Goal: Transaction & Acquisition: Purchase product/service

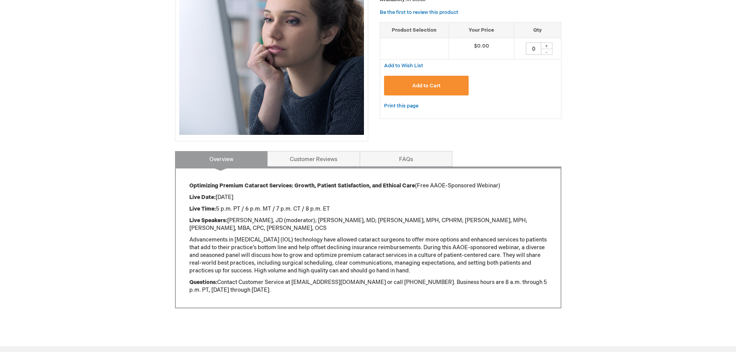
scroll to position [154, 0]
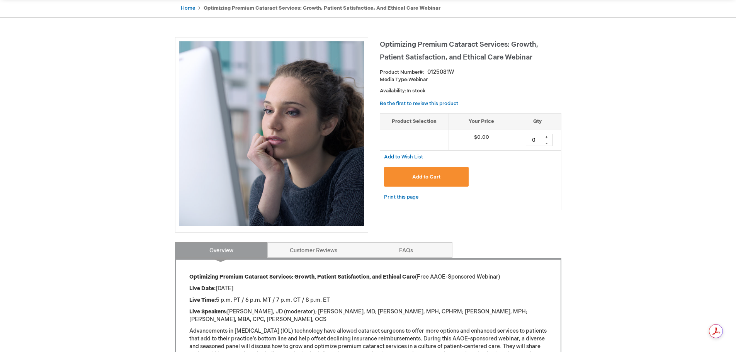
click at [439, 173] on button "Add to Cart" at bounding box center [426, 177] width 85 height 20
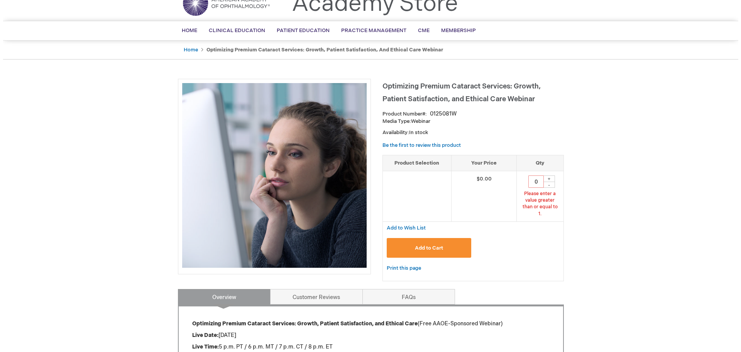
scroll to position [35, 0]
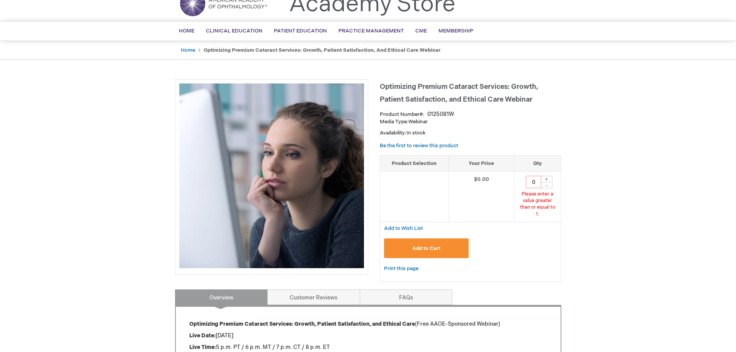
click at [548, 178] on div "+" at bounding box center [547, 179] width 12 height 7
type input "1"
click at [421, 245] on span "Add to Cart" at bounding box center [426, 248] width 28 height 6
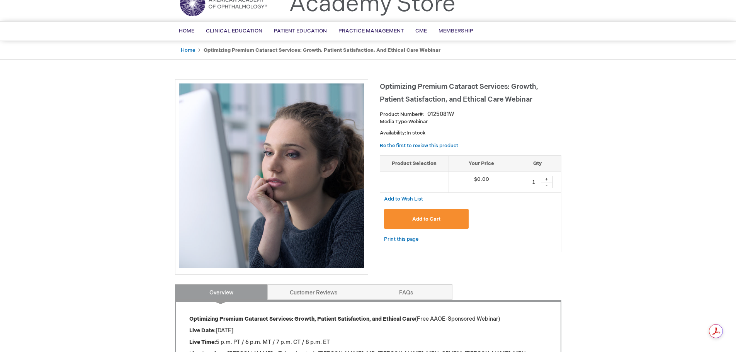
click at [457, 217] on button "Add to Cart" at bounding box center [426, 219] width 85 height 20
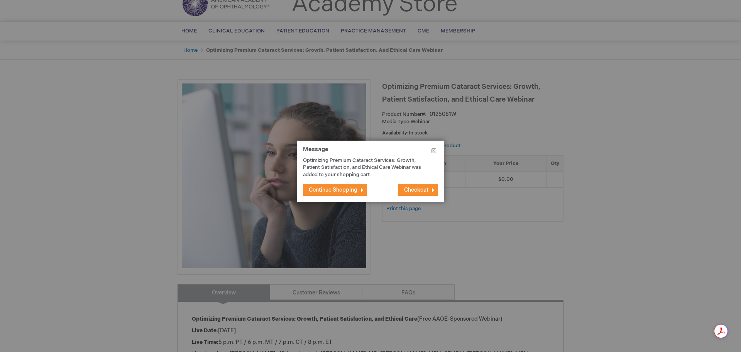
click at [415, 187] on span "Checkout" at bounding box center [416, 190] width 24 height 7
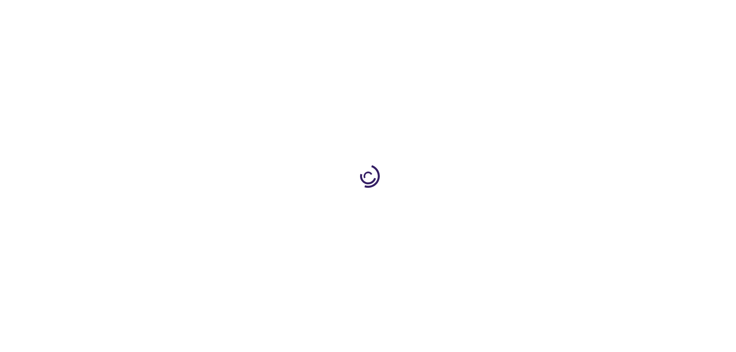
select select "US"
select select "47"
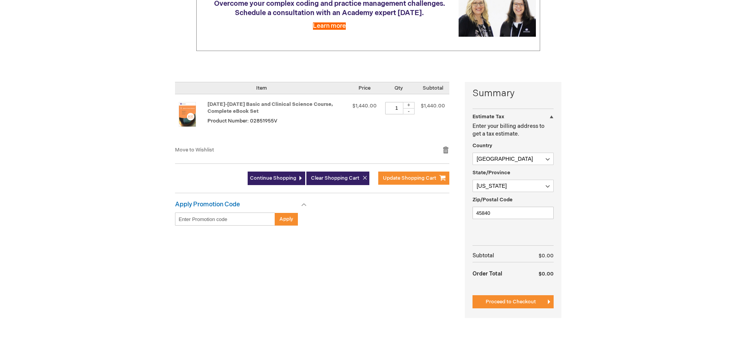
scroll to position [116, 0]
click at [500, 300] on span "Proceed to Checkout" at bounding box center [510, 301] width 50 height 6
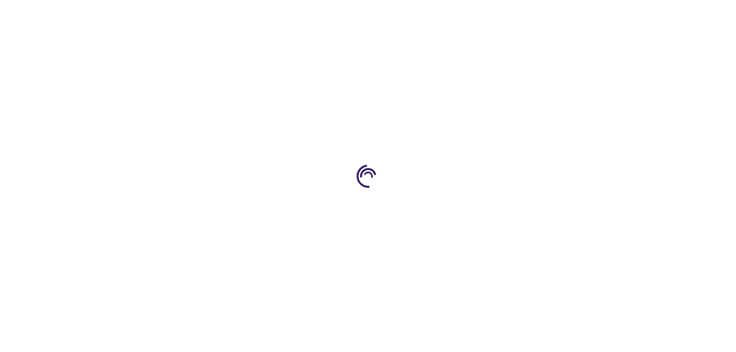
scroll to position [116, 0]
select select "US"
select select "47"
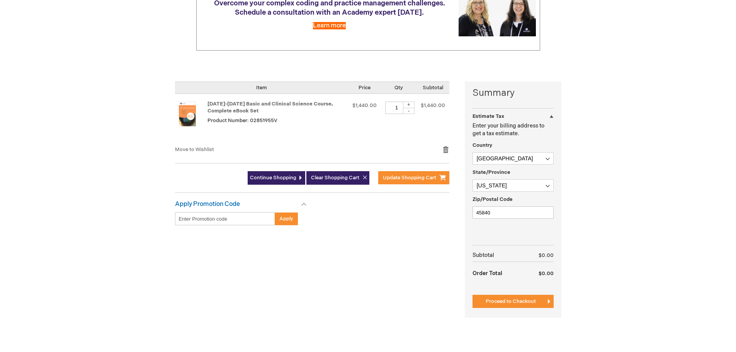
click at [409, 112] on div "-" at bounding box center [409, 111] width 12 height 6
type input "0"
click at [408, 175] on span "Update Shopping Cart" at bounding box center [409, 178] width 53 height 6
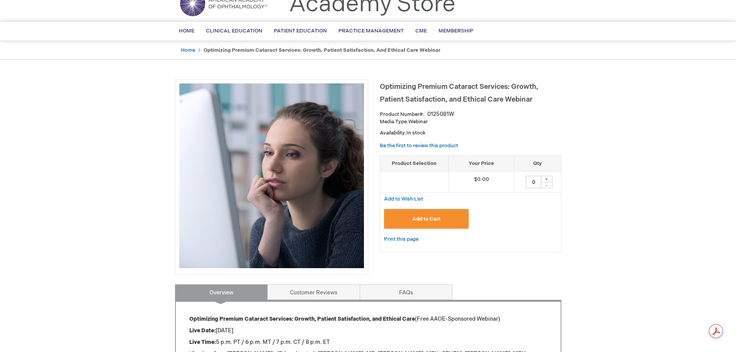
click at [432, 218] on span "Add to Cart" at bounding box center [426, 219] width 28 height 6
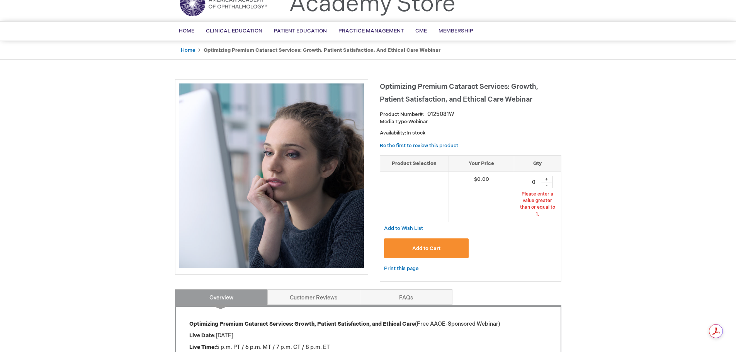
click at [548, 179] on div "+" at bounding box center [547, 179] width 12 height 7
type input "1"
click at [426, 245] on span "Add to Cart" at bounding box center [426, 248] width 28 height 6
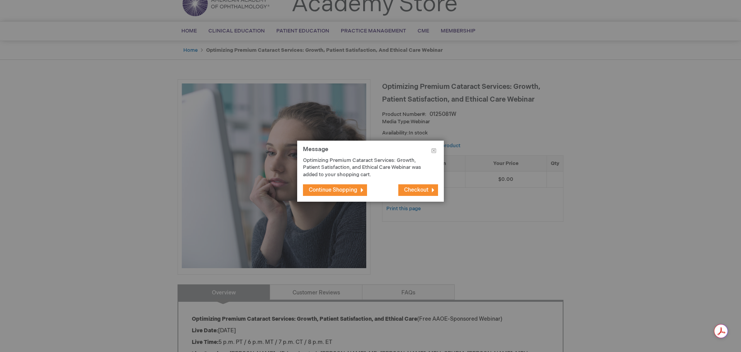
click at [422, 190] on span "Checkout" at bounding box center [416, 190] width 24 height 7
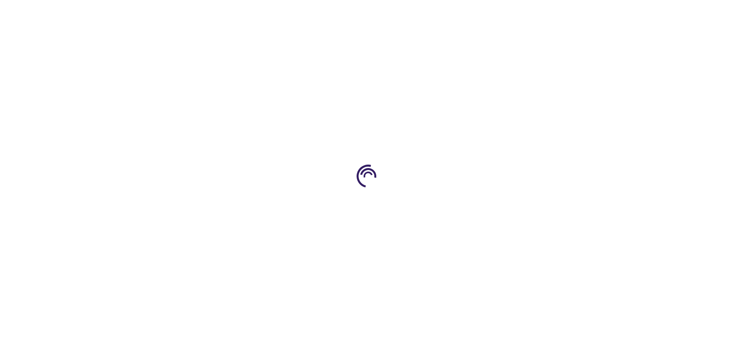
select select "US"
select select "47"
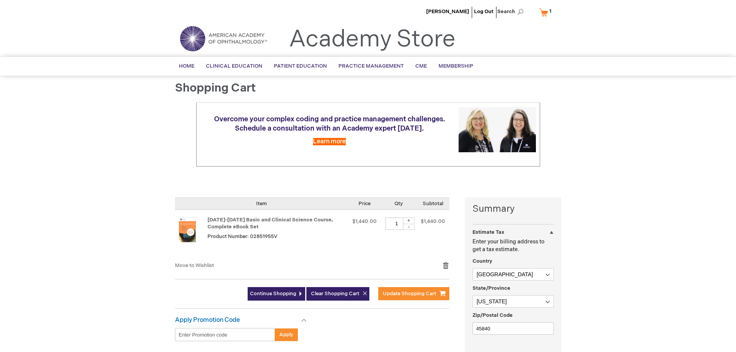
click at [411, 225] on div "-" at bounding box center [409, 227] width 12 height 6
type input "0"
click at [407, 293] on span "Update Shopping Cart" at bounding box center [409, 293] width 53 height 6
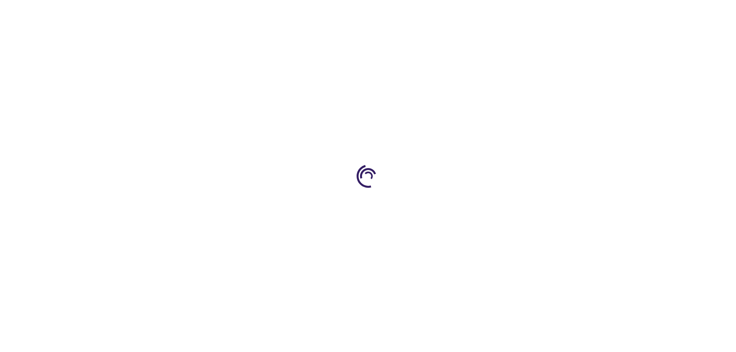
select select "US"
select select "47"
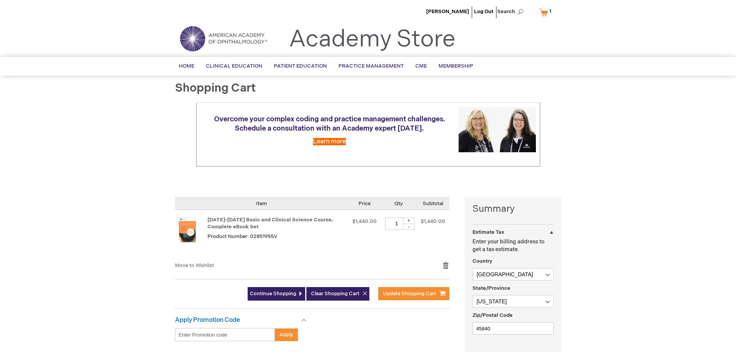
click at [406, 226] on div "-" at bounding box center [409, 227] width 12 height 6
type input "0"
click at [412, 293] on span "Update Shopping Cart" at bounding box center [409, 293] width 53 height 6
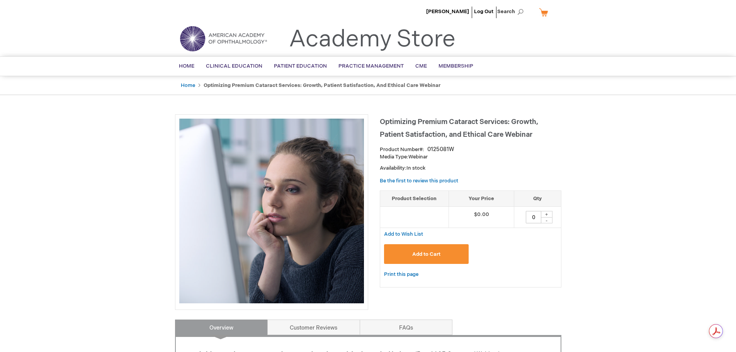
click at [546, 213] on div "+" at bounding box center [547, 214] width 12 height 7
type input "1"
click at [459, 253] on button "Add to Cart" at bounding box center [426, 254] width 85 height 20
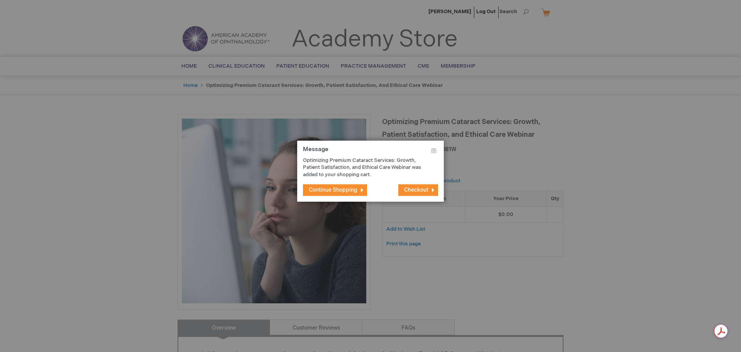
click at [417, 192] on span "Checkout" at bounding box center [416, 190] width 24 height 7
